Goal: Find specific page/section

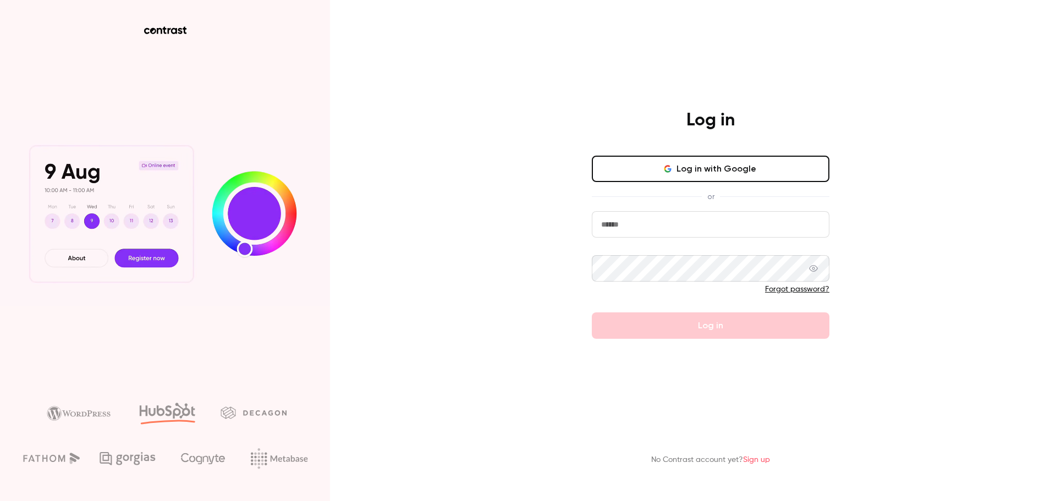
type input "**********"
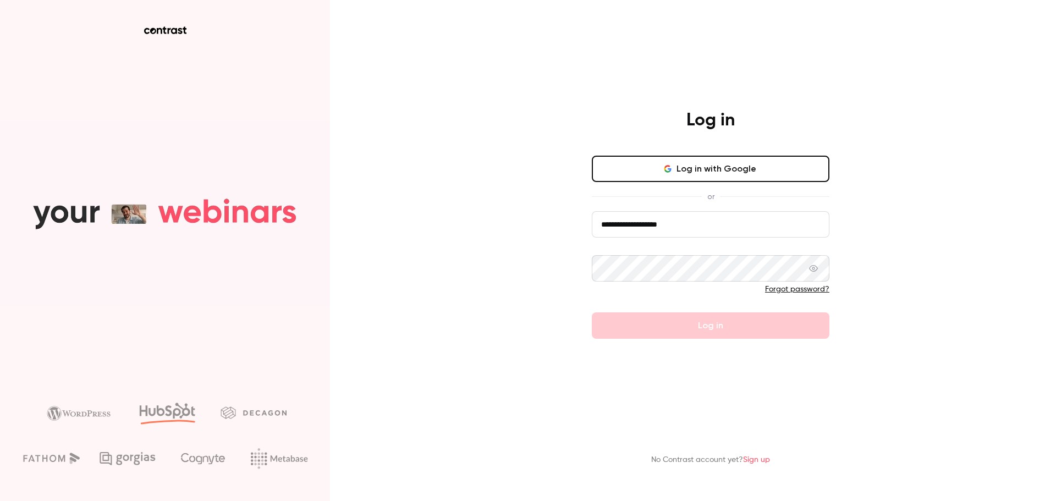
click at [661, 282] on div at bounding box center [711, 278] width 238 height 46
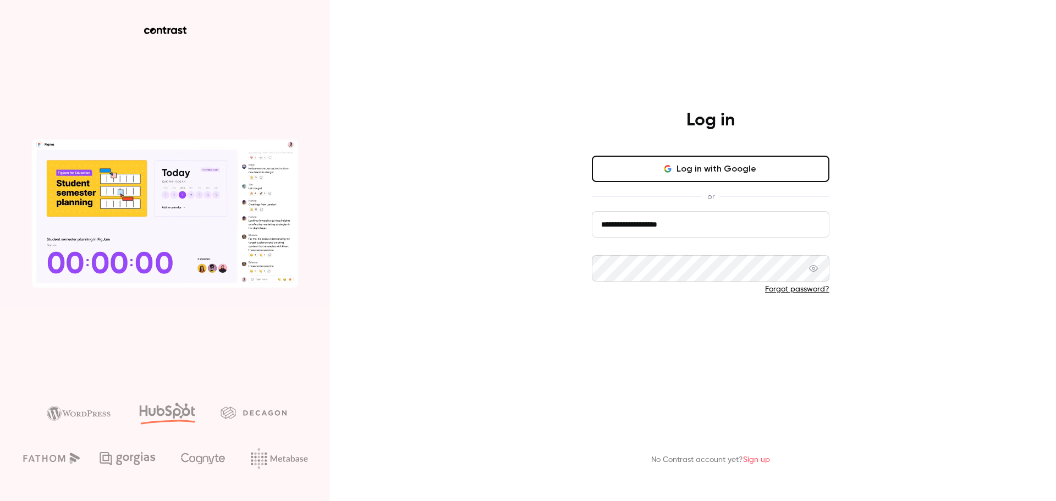
click at [664, 321] on button "Log in" at bounding box center [711, 325] width 238 height 26
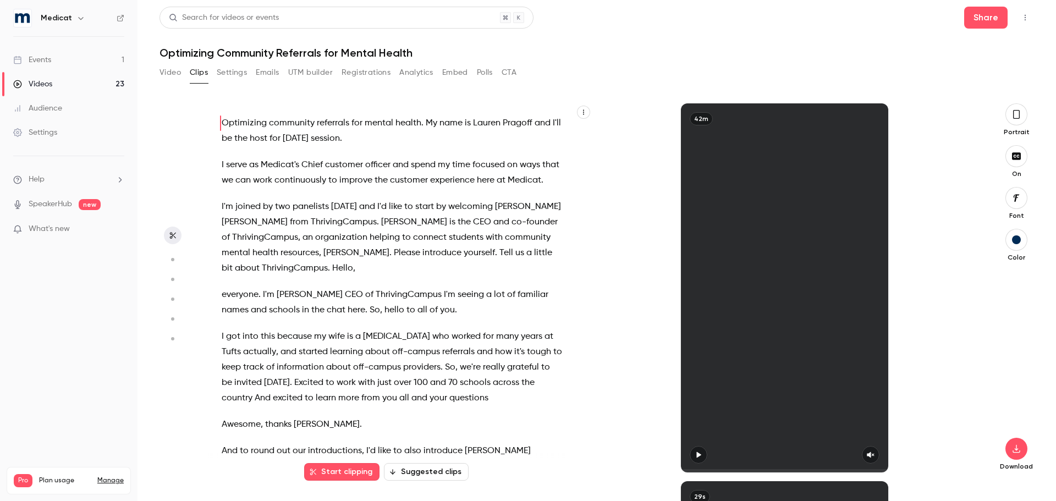
click at [50, 62] on div "Events" at bounding box center [32, 59] width 38 height 11
